Goal: Check status: Check status

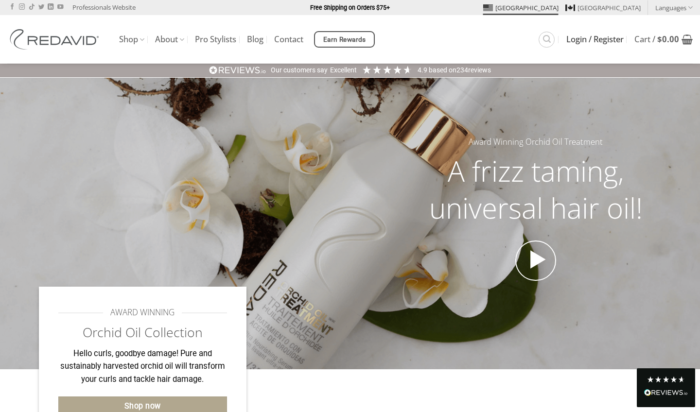
click at [588, 41] on span "Login / Register" at bounding box center [594, 39] width 57 height 8
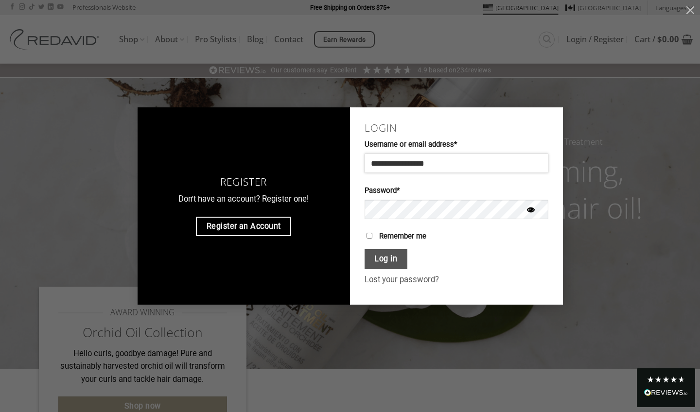
type input "**********"
click at [391, 256] on button "Log in" at bounding box center [385, 259] width 43 height 20
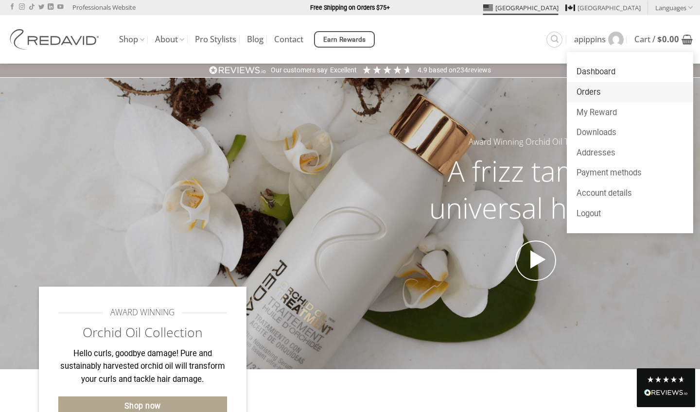
click at [589, 89] on link "Orders" at bounding box center [629, 92] width 126 height 20
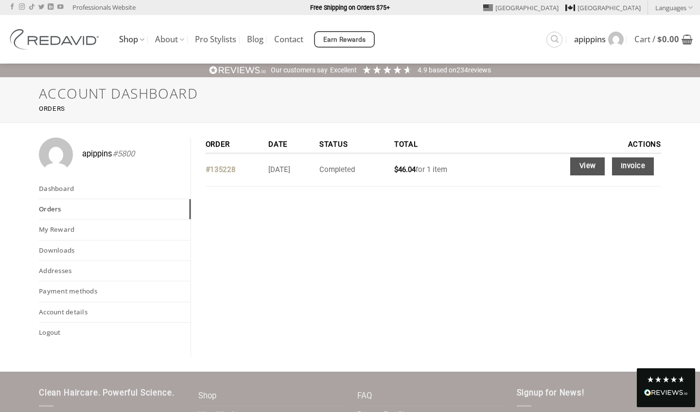
click at [234, 168] on link "#135228" at bounding box center [221, 169] width 30 height 9
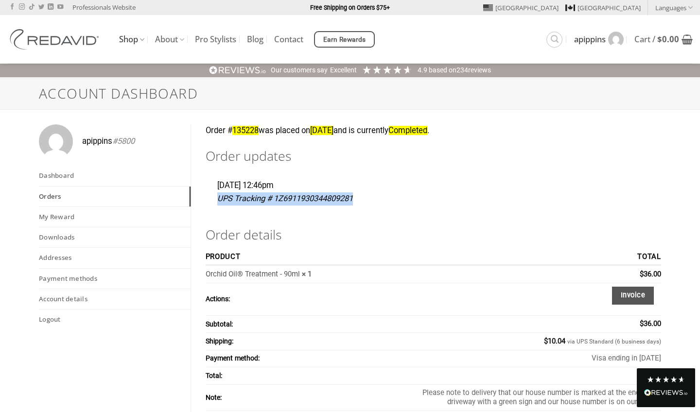
drag, startPoint x: 215, startPoint y: 192, endPoint x: 363, endPoint y: 202, distance: 148.5
click at [363, 202] on div "Friday 5th of September 2025, 12:46pm UPS Tracking # 1Z6911930344809281" at bounding box center [434, 197] width 456 height 36
copy p "UPS Tracking # 1Z6911930344809281"
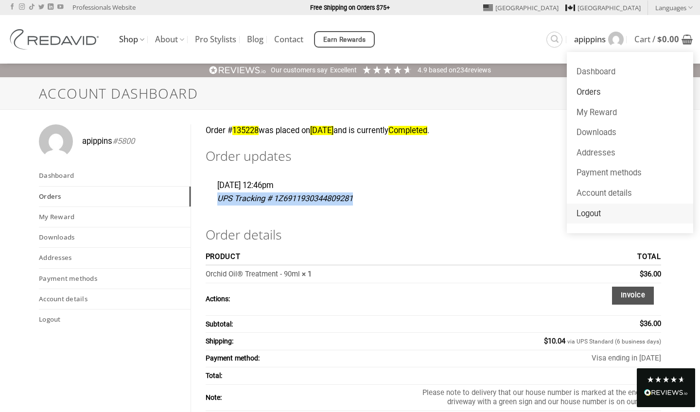
click at [586, 213] on link "Logout" at bounding box center [629, 214] width 126 height 20
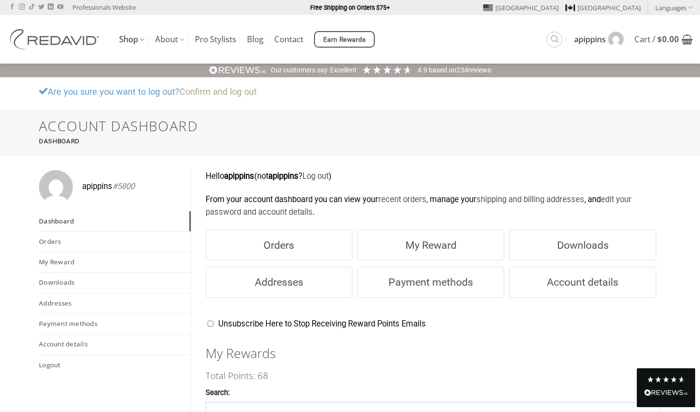
click at [209, 92] on link "Confirm and log out" at bounding box center [217, 91] width 77 height 10
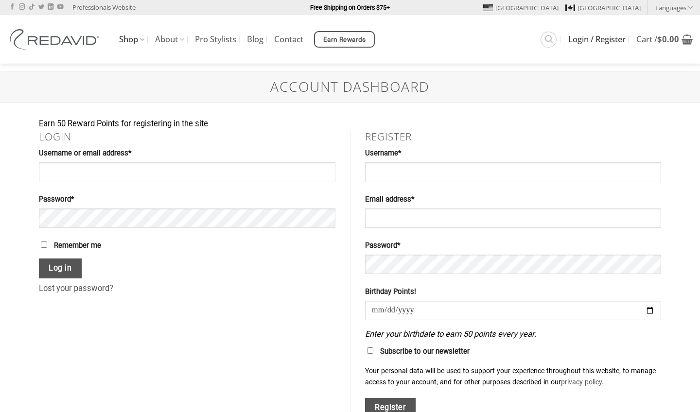
click at [253, 92] on h1 "Account Dashboard" at bounding box center [350, 87] width 622 height 17
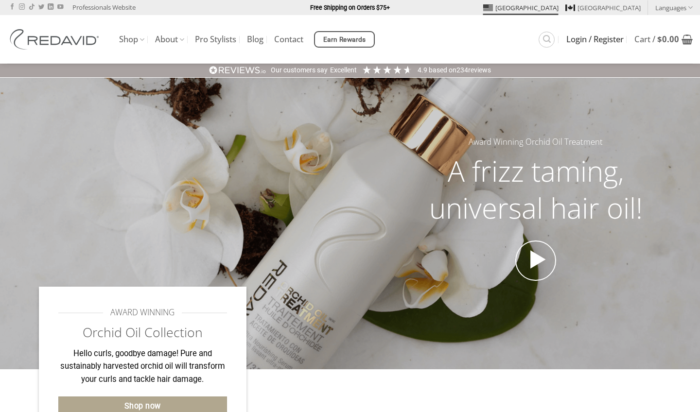
click at [592, 38] on span "Login / Register" at bounding box center [594, 39] width 57 height 8
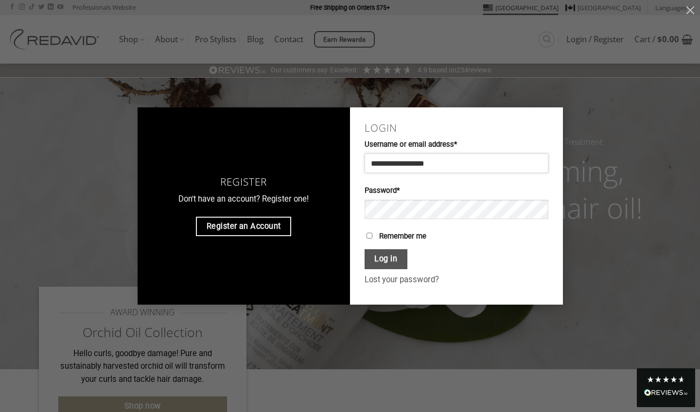
type input "**********"
click at [384, 259] on button "Log in" at bounding box center [385, 259] width 43 height 20
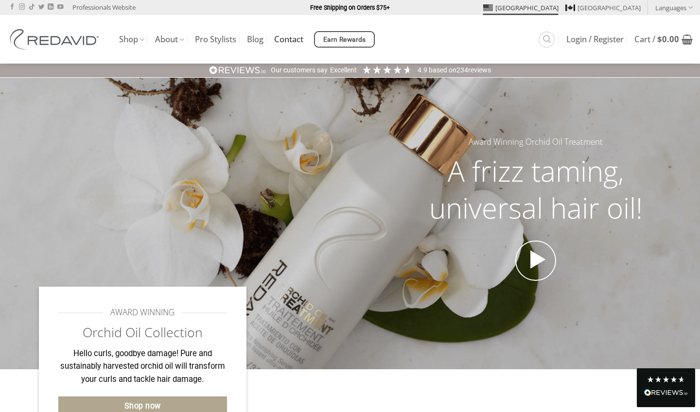
click at [298, 37] on link "Contact" at bounding box center [288, 39] width 29 height 17
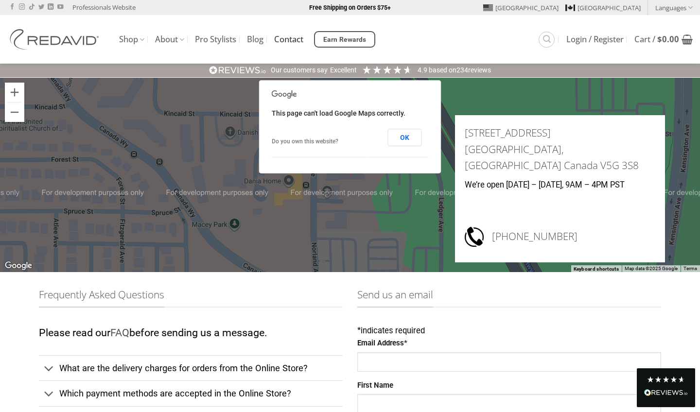
click at [296, 41] on link "Contact" at bounding box center [288, 39] width 29 height 17
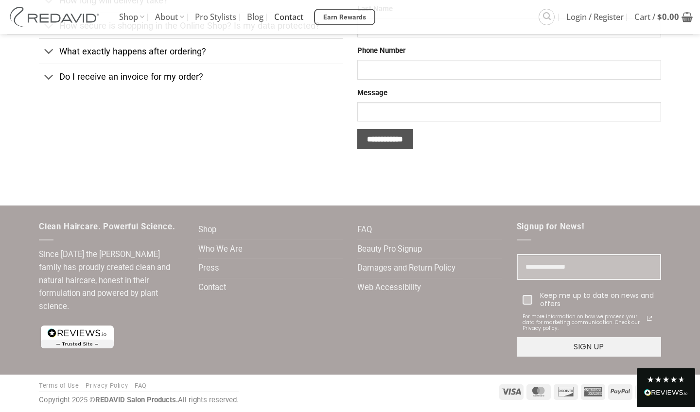
scroll to position [418, 0]
click at [214, 286] on link "Contact" at bounding box center [212, 288] width 28 height 19
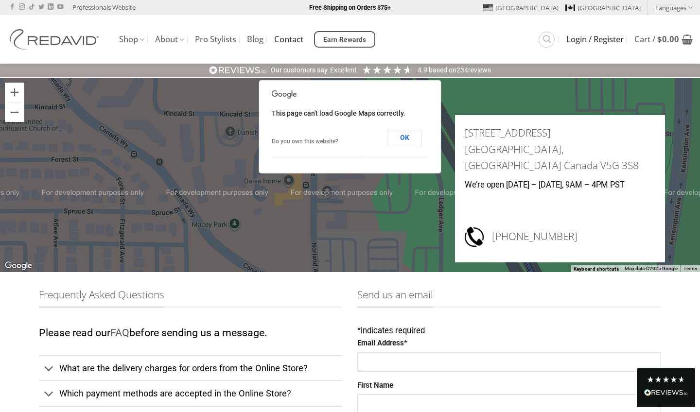
click at [581, 39] on span "Login / Register" at bounding box center [594, 39] width 57 height 8
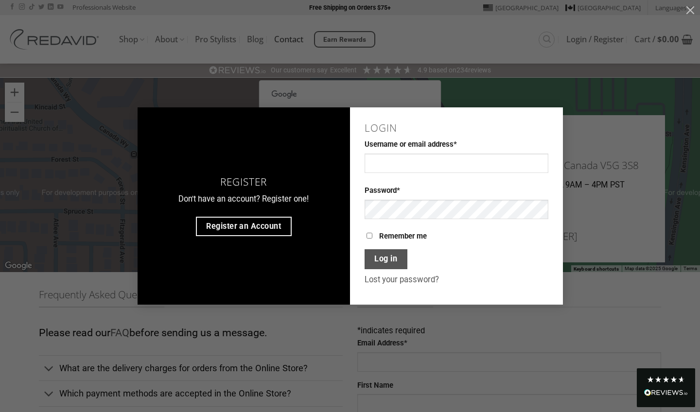
click at [609, 94] on div "Register Don't have an account? Register one! Register an Account Login Usernam…" at bounding box center [350, 206] width 700 height 412
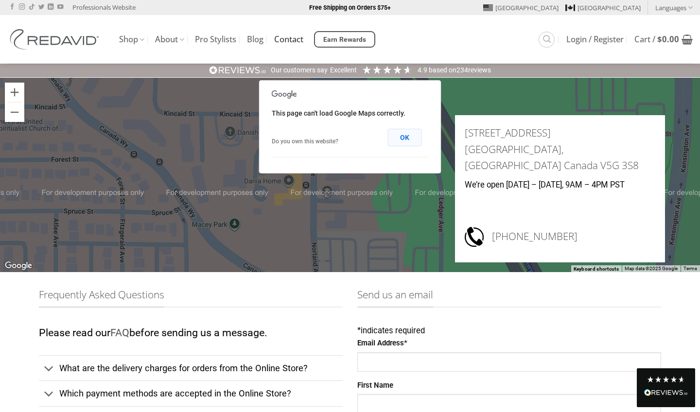
click at [409, 138] on button "OK" at bounding box center [405, 137] width 34 height 17
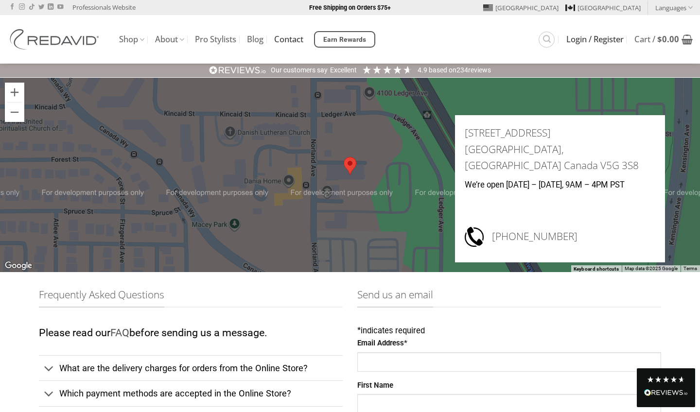
click at [572, 41] on span "Login / Register" at bounding box center [594, 39] width 57 height 8
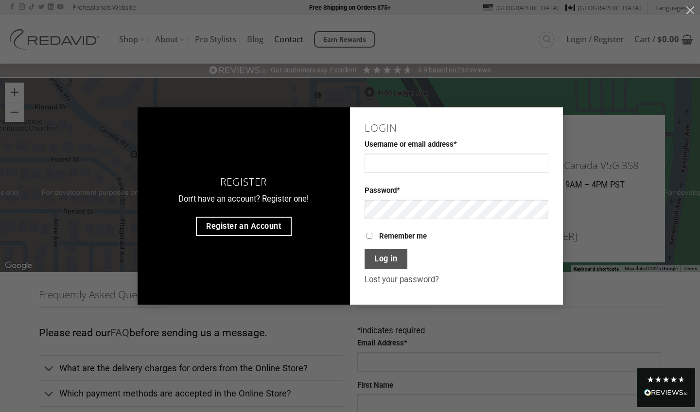
click at [595, 101] on div "Register Don't have an account? Register one! Register an Account Login Usernam…" at bounding box center [350, 206] width 700 height 412
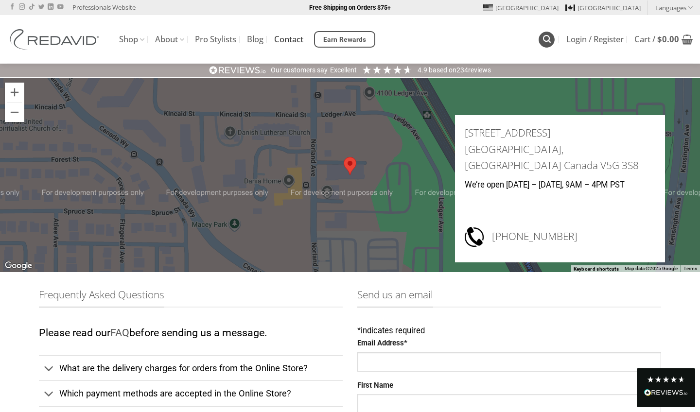
click at [543, 38] on icon "Search" at bounding box center [547, 38] width 8 height 9
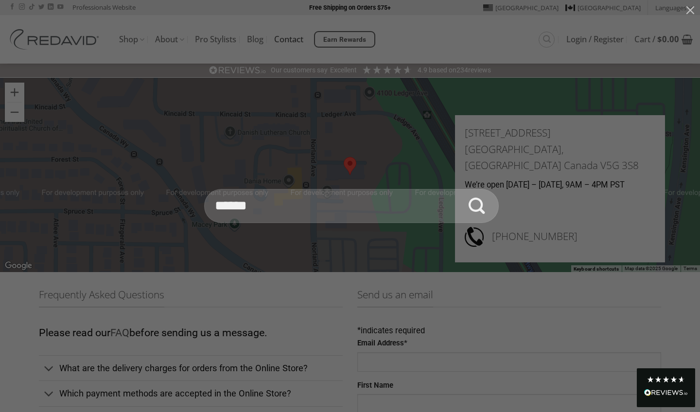
type input "******"
click at [477, 206] on button "Submit" at bounding box center [477, 206] width 34 height 34
click at [220, 208] on input "******" at bounding box center [351, 206] width 294 height 34
type input "**********"
click at [477, 206] on button "Submit" at bounding box center [477, 206] width 34 height 34
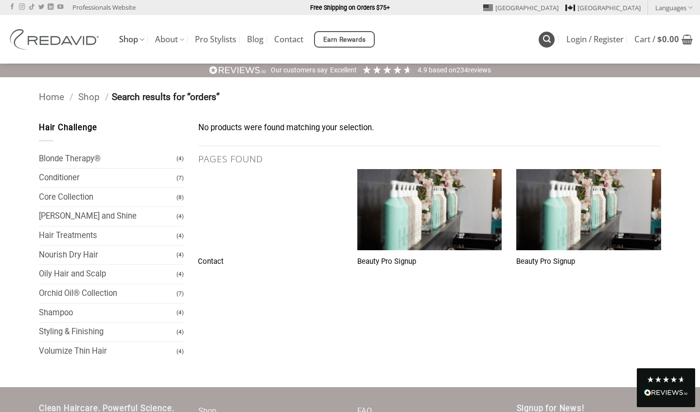
click at [544, 40] on icon "Search" at bounding box center [547, 38] width 8 height 9
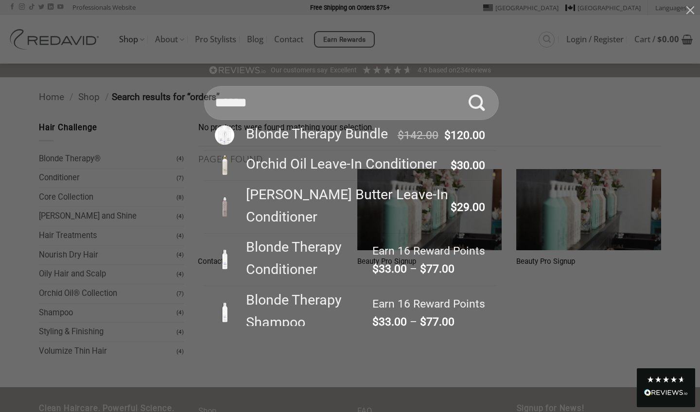
click at [519, 127] on div "Search for: ****** Blonde Therapy Bundle $ 142.00 Original price was: $142.00. …" at bounding box center [350, 206] width 670 height 240
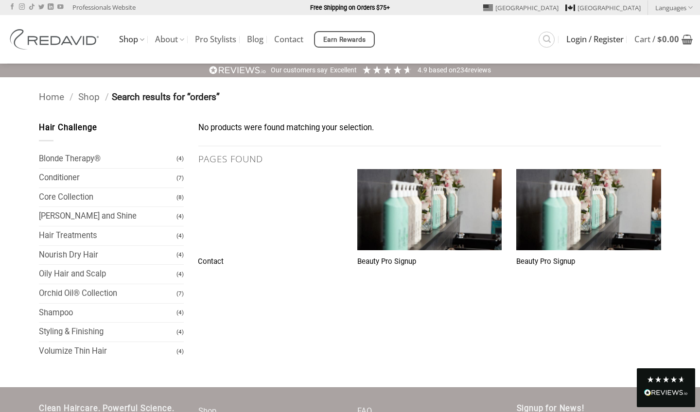
click at [575, 40] on span "Login / Register" at bounding box center [594, 39] width 57 height 8
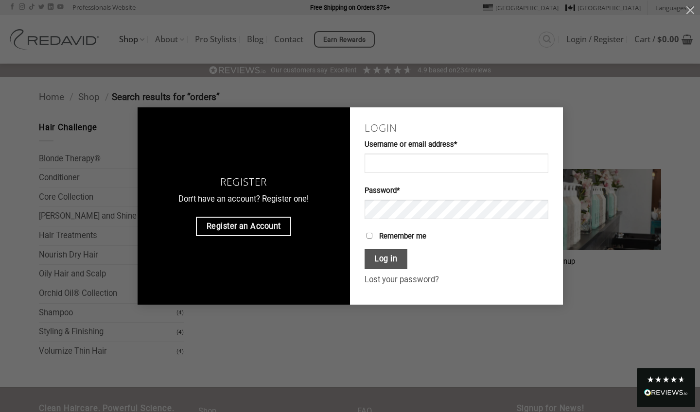
click at [609, 122] on div "Register Don't have an account? Register one! Register an Account Login Usernam…" at bounding box center [350, 206] width 670 height 198
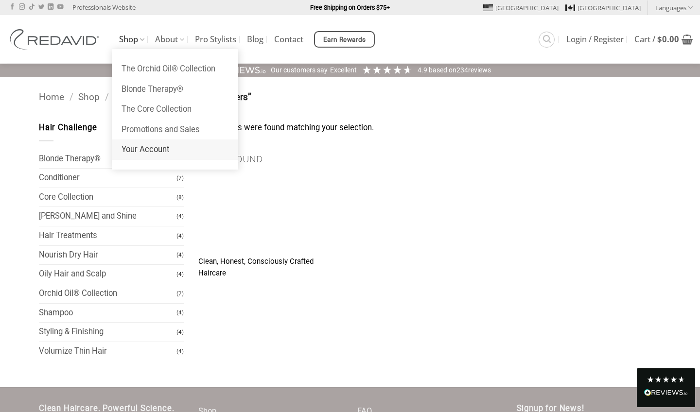
click at [151, 148] on link "Your Account" at bounding box center [175, 149] width 126 height 20
click at [157, 148] on link "Your Account" at bounding box center [175, 149] width 126 height 20
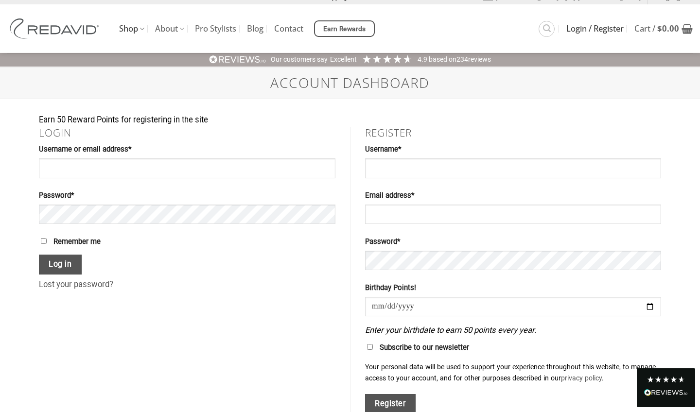
scroll to position [10, 0]
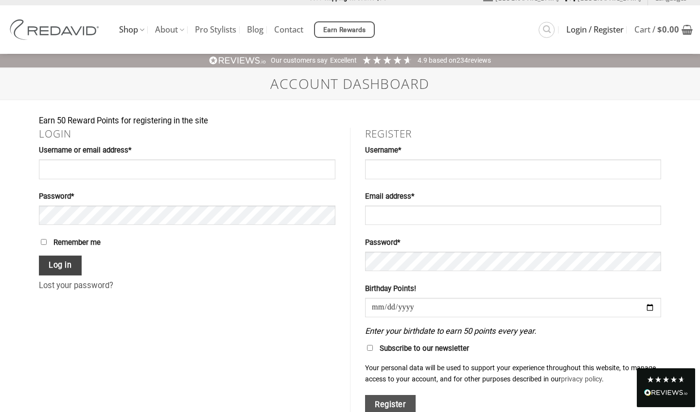
click at [62, 267] on button "Log in" at bounding box center [60, 266] width 43 height 20
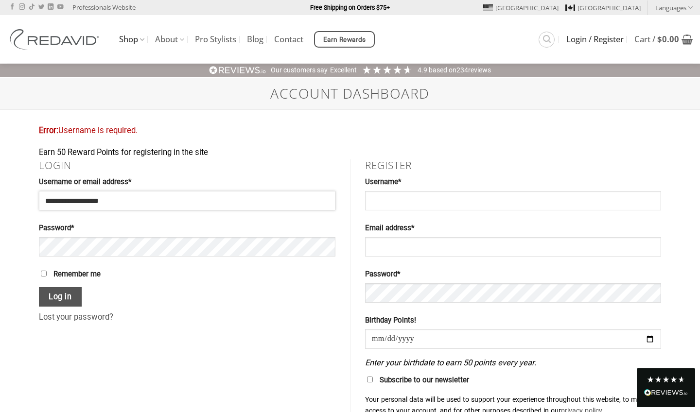
type input "**********"
click at [61, 296] on button "Log in" at bounding box center [60, 297] width 43 height 20
click at [63, 299] on button "Log in" at bounding box center [60, 297] width 43 height 20
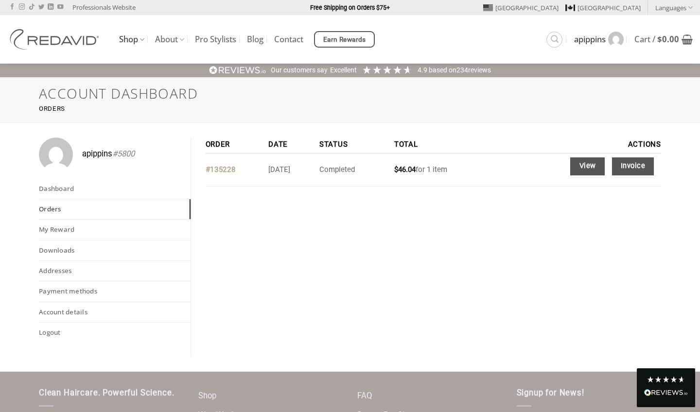
click at [223, 169] on link "#135228" at bounding box center [221, 169] width 30 height 9
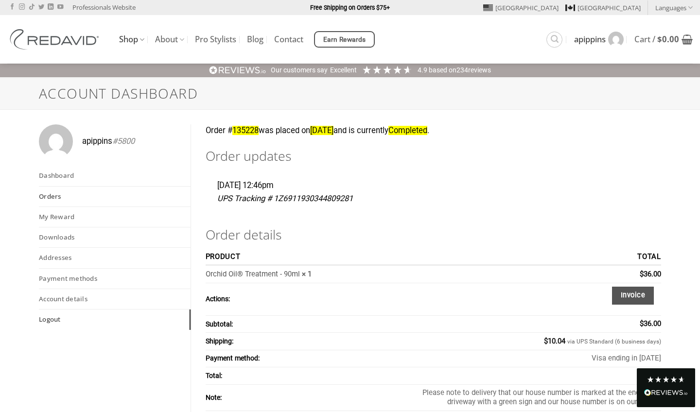
click at [55, 319] on link "Logout" at bounding box center [115, 319] width 152 height 20
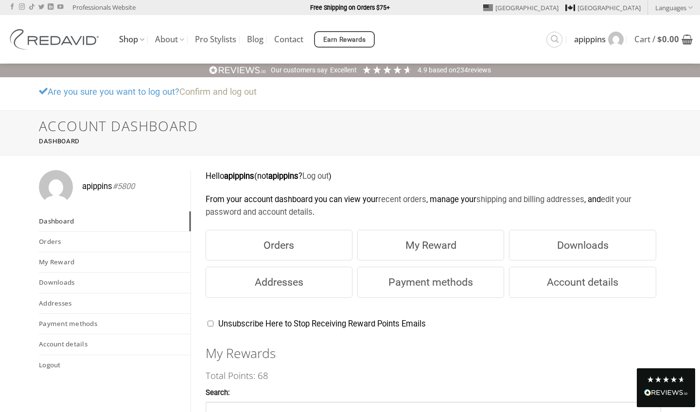
click at [207, 92] on link "Confirm and log out" at bounding box center [217, 91] width 77 height 10
